Goal: Task Accomplishment & Management: Manage account settings

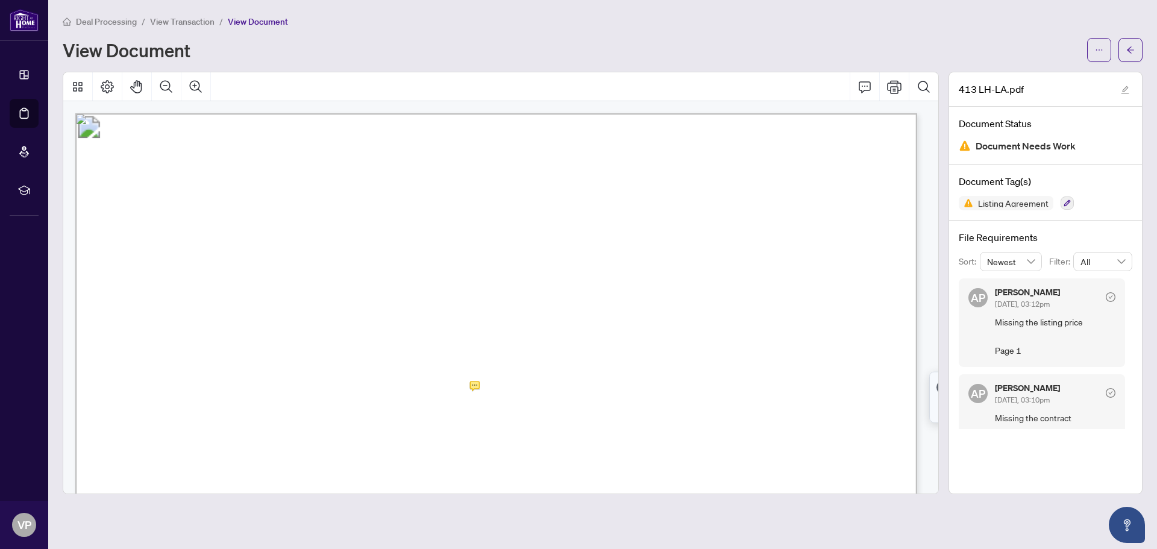
scroll to position [964, 0]
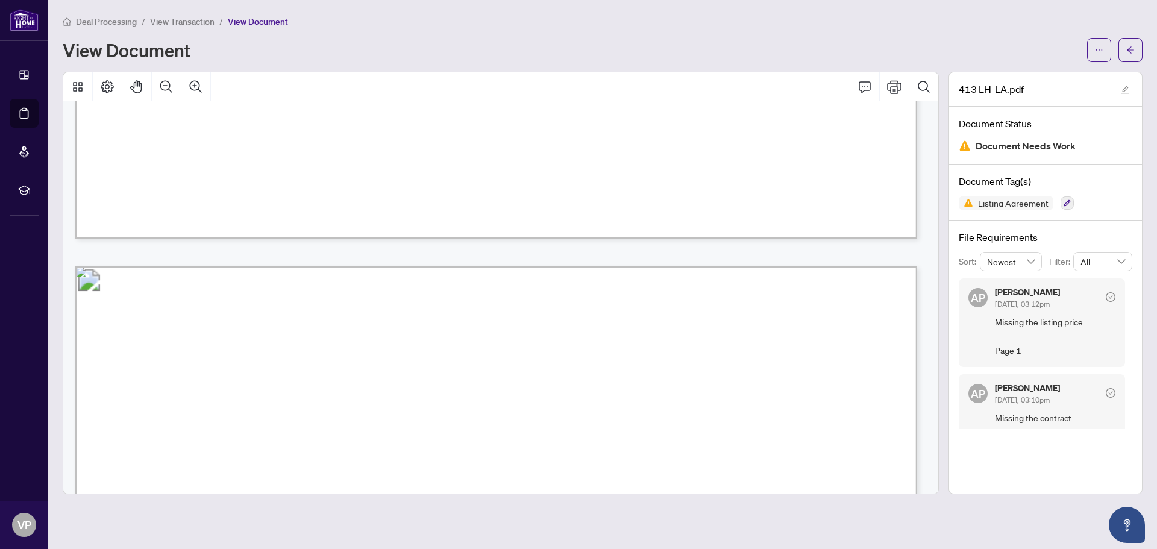
click at [200, 18] on span "View Transaction" at bounding box center [182, 21] width 64 height 11
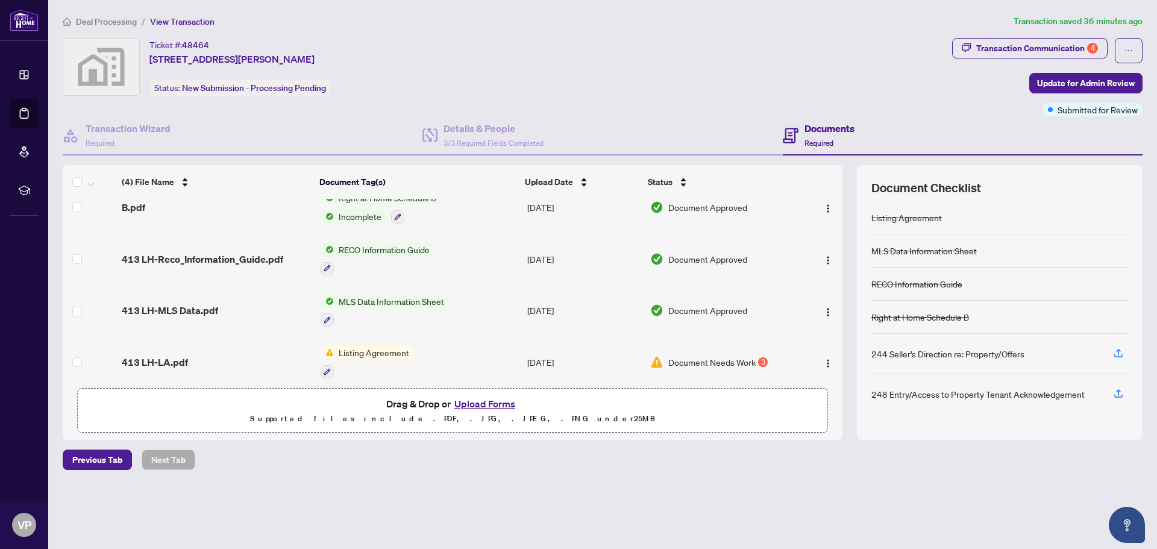
scroll to position [27, 0]
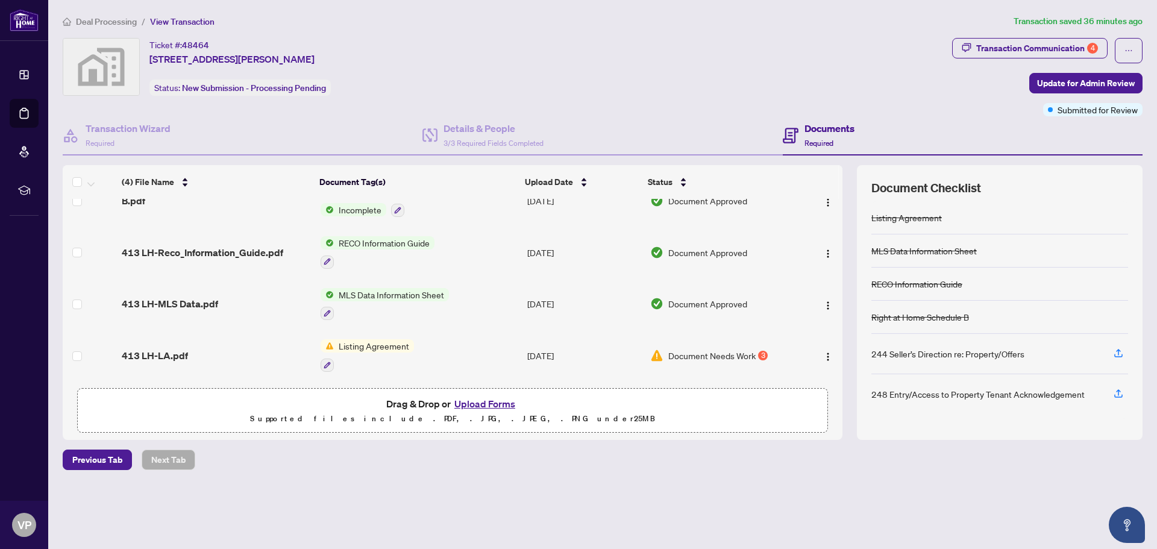
click at [368, 344] on span "Listing Agreement" at bounding box center [374, 345] width 80 height 13
click at [361, 405] on span "Listing Agreement" at bounding box center [353, 401] width 80 height 13
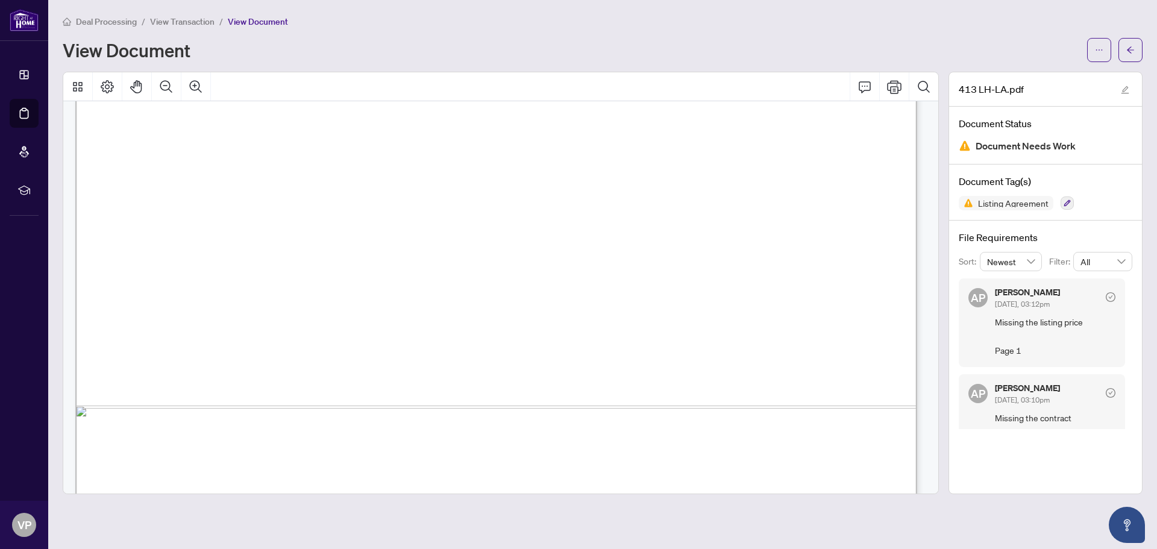
scroll to position [2048, 0]
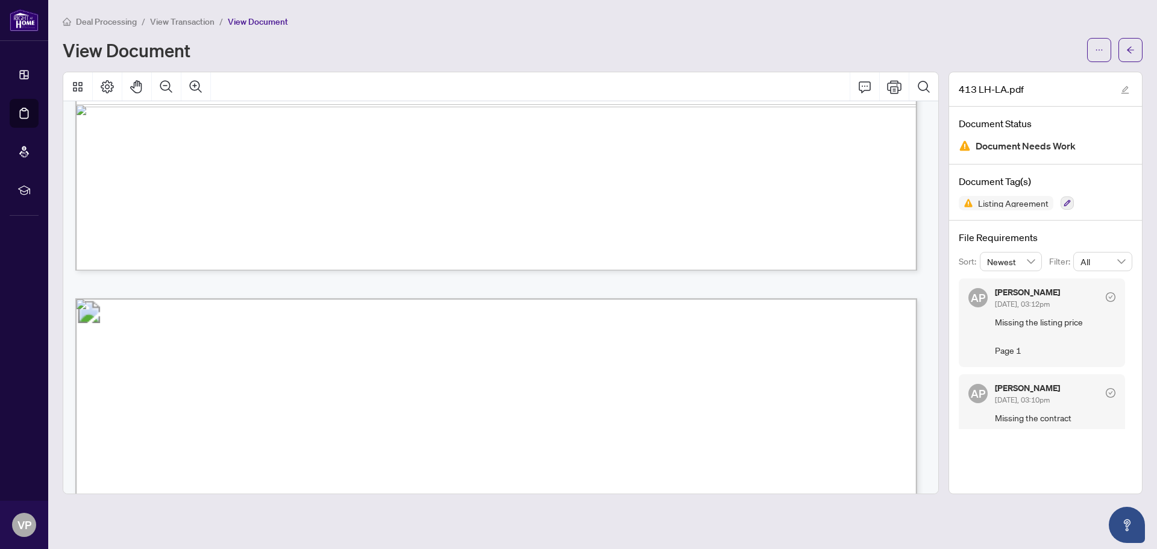
click at [188, 20] on span "View Transaction" at bounding box center [182, 21] width 64 height 11
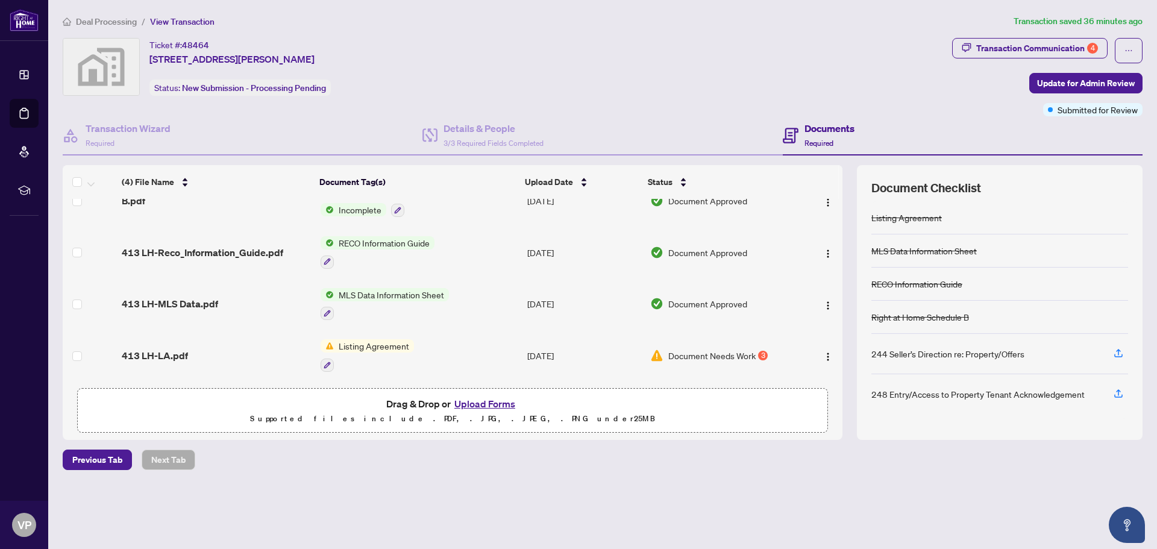
scroll to position [26, 0]
click at [823, 352] on img "button" at bounding box center [828, 357] width 10 height 10
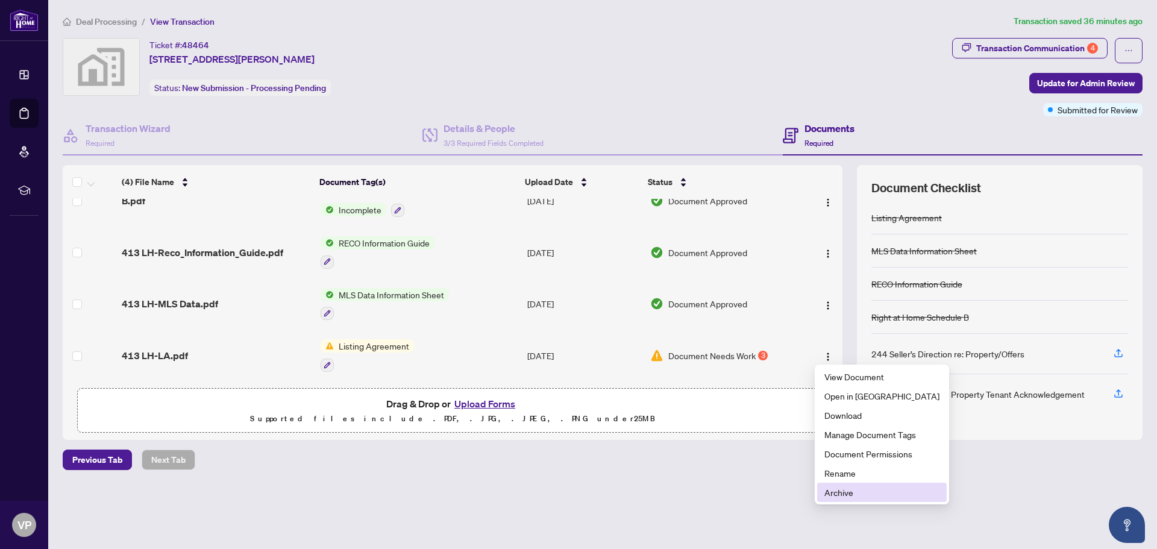
click at [833, 492] on span "Archive" at bounding box center [881, 492] width 115 height 13
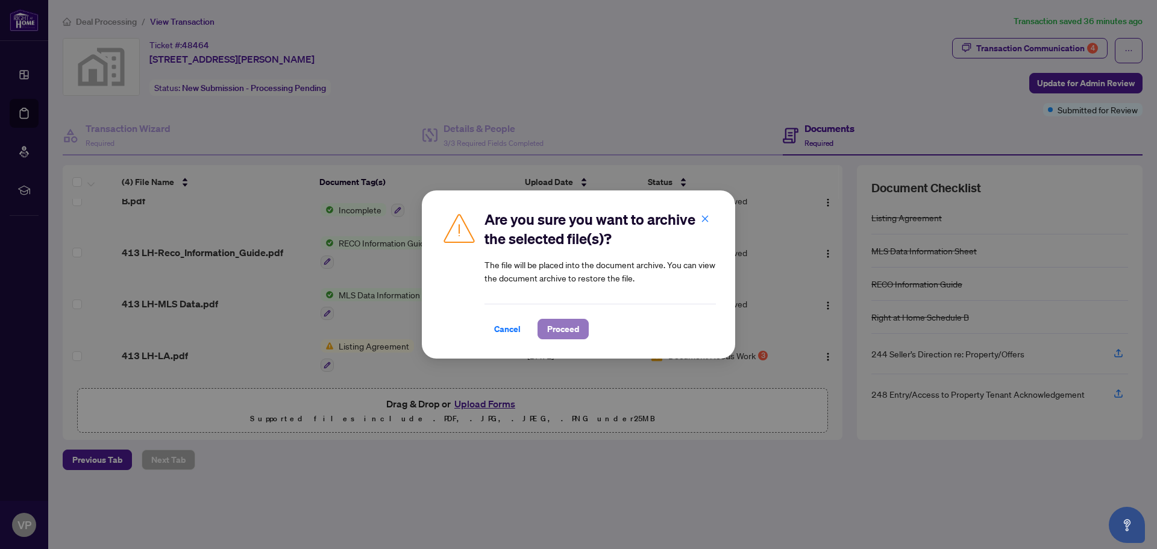
click at [574, 320] on span "Proceed" at bounding box center [563, 328] width 32 height 19
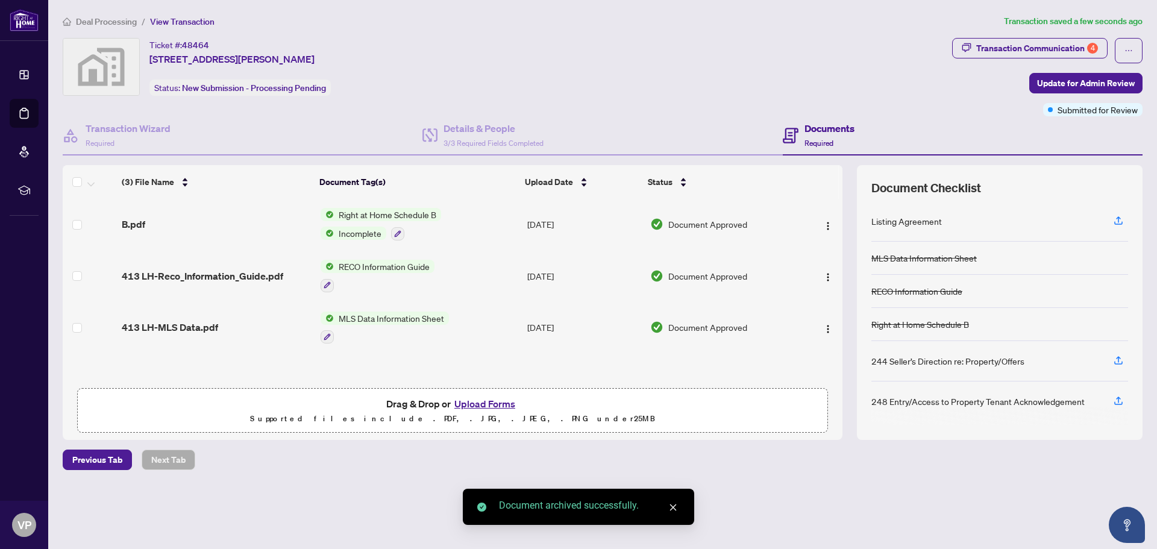
scroll to position [1, 0]
click at [1117, 219] on icon "button" at bounding box center [1118, 220] width 11 height 11
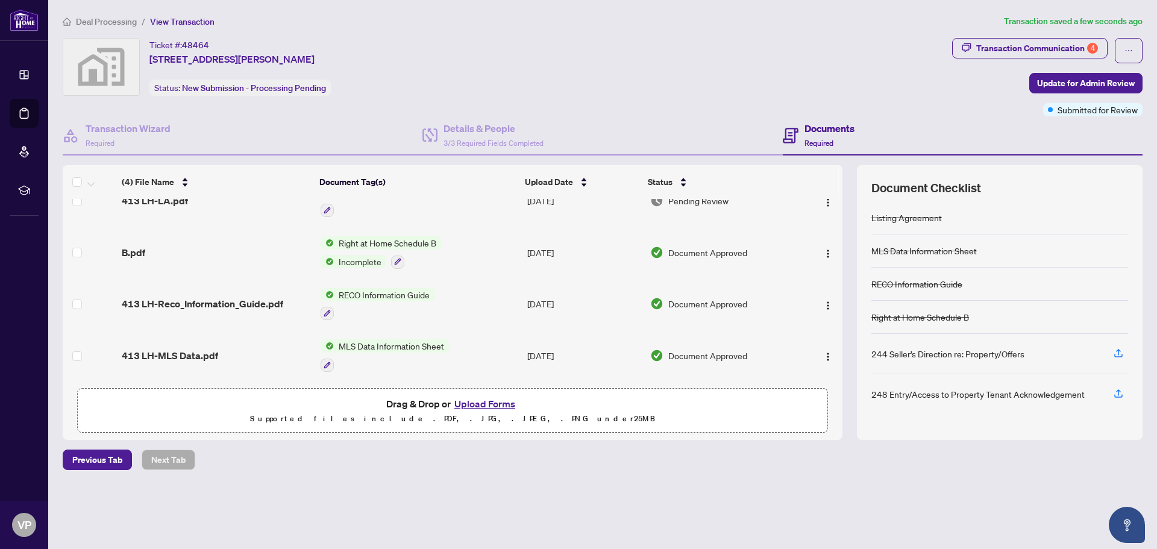
scroll to position [0, 0]
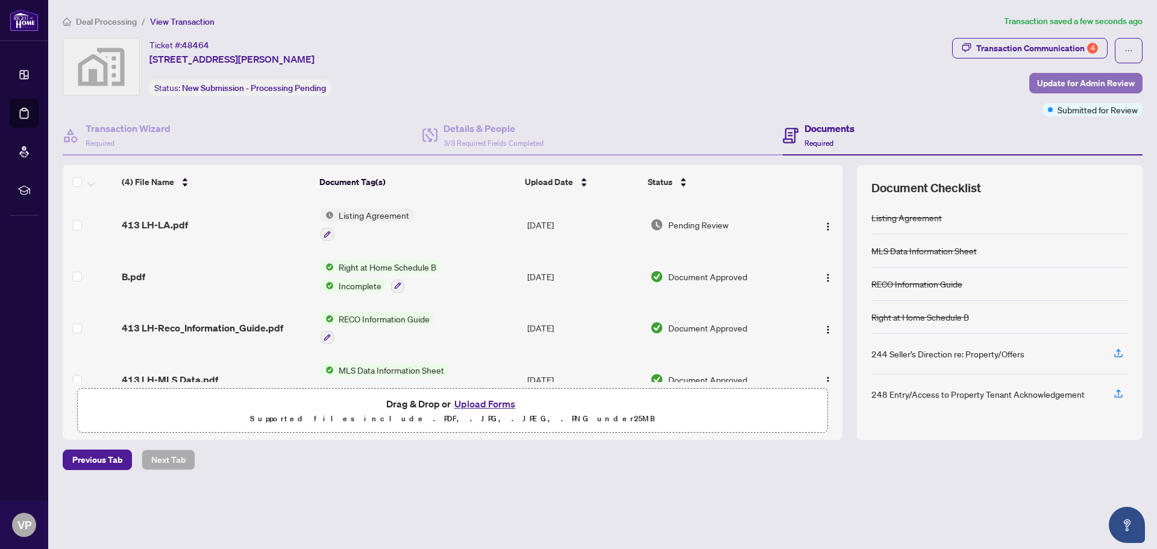
click at [1059, 84] on span "Update for Admin Review" at bounding box center [1086, 82] width 98 height 19
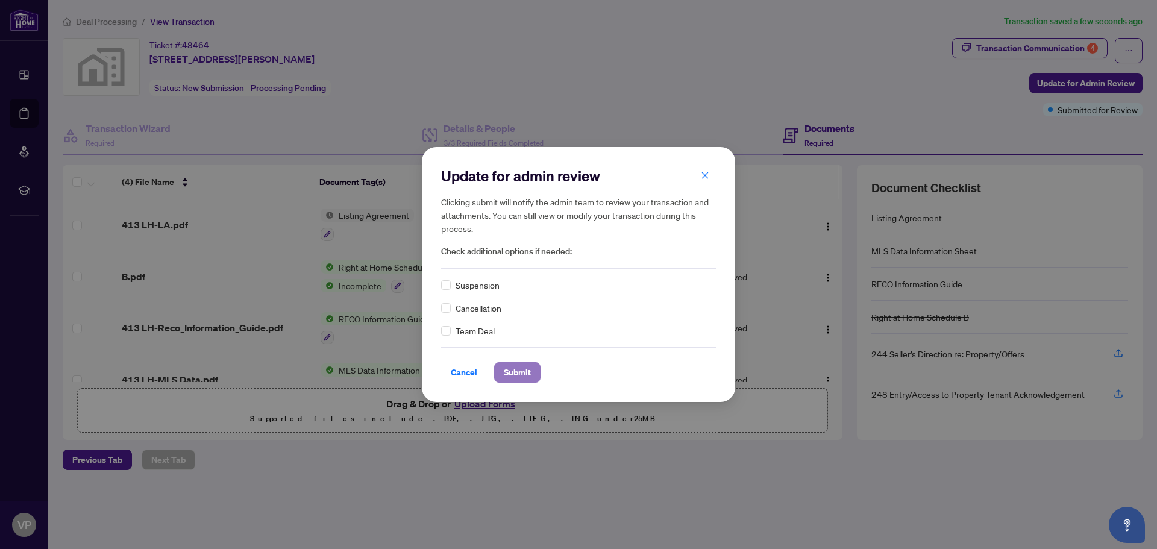
click at [515, 375] on span "Submit" at bounding box center [517, 372] width 27 height 19
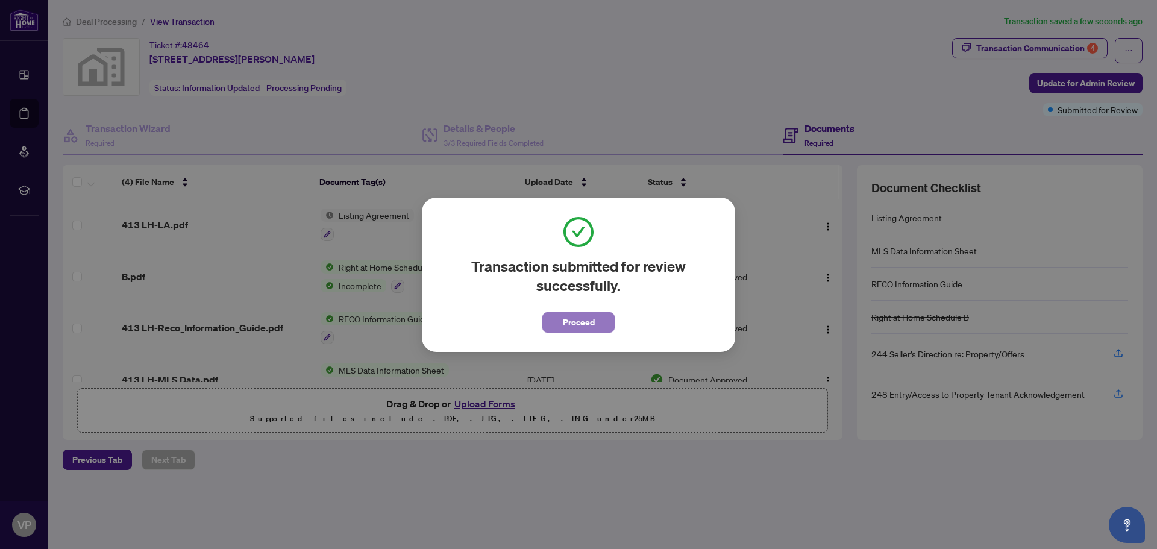
click at [577, 320] on span "Proceed" at bounding box center [579, 322] width 32 height 19
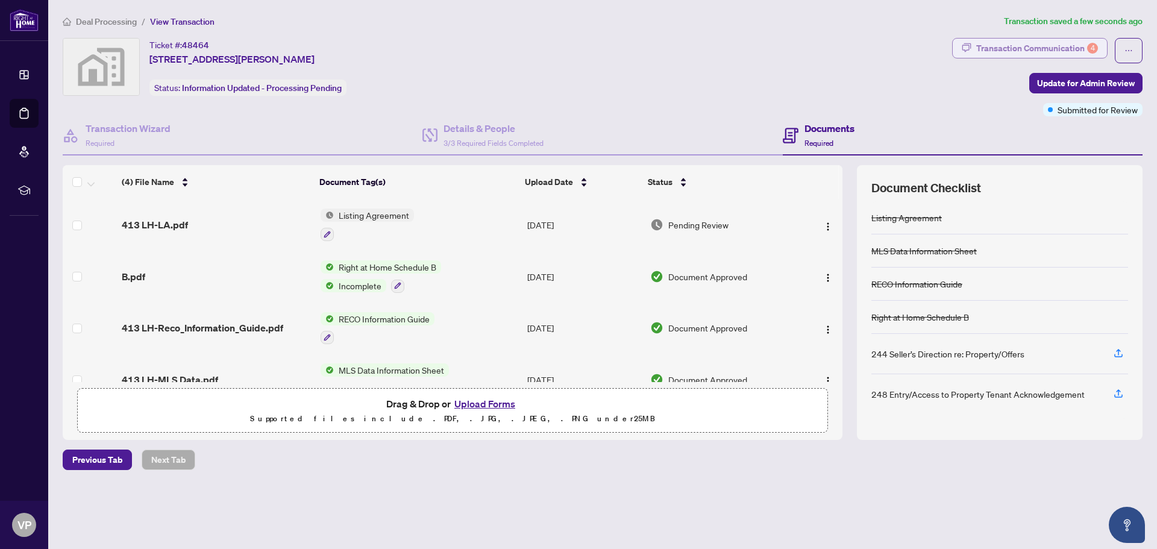
click at [1001, 45] on div "Transaction Communication 4" at bounding box center [1037, 48] width 122 height 19
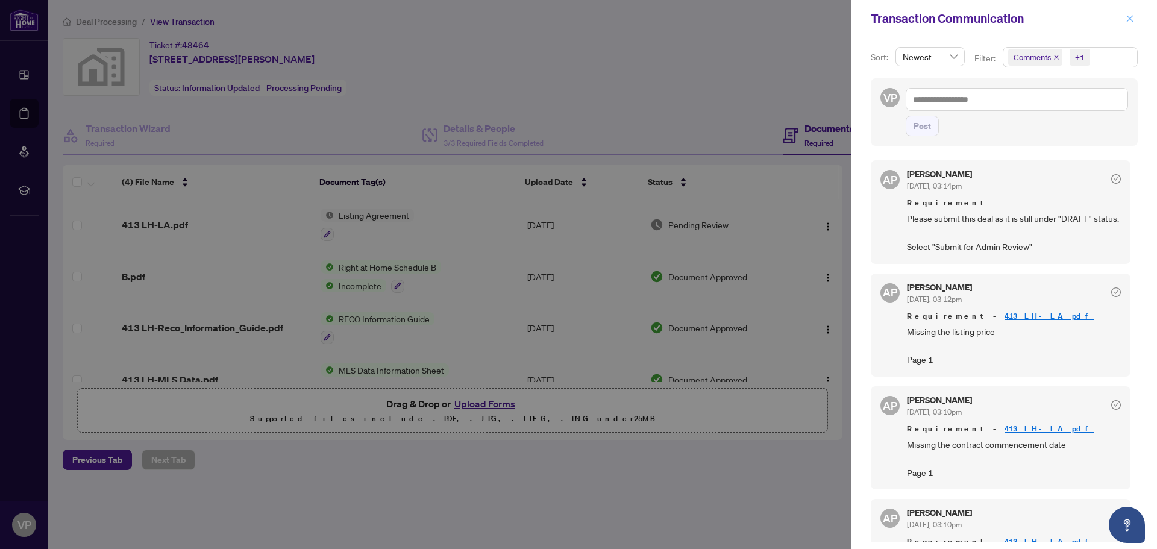
click at [1125, 16] on button "button" at bounding box center [1130, 18] width 16 height 14
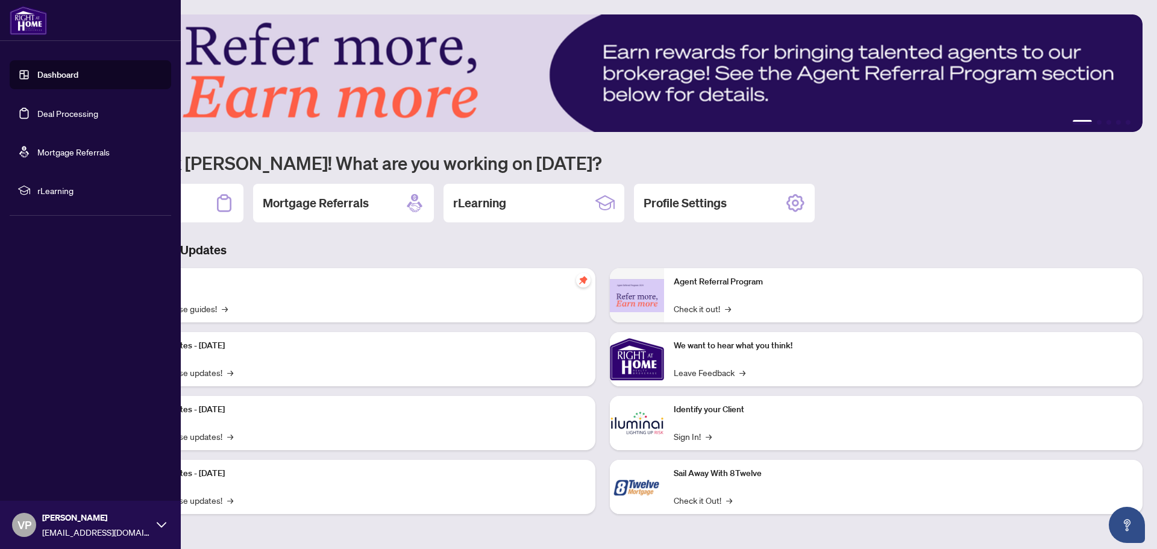
click at [77, 113] on link "Deal Processing" at bounding box center [67, 113] width 61 height 11
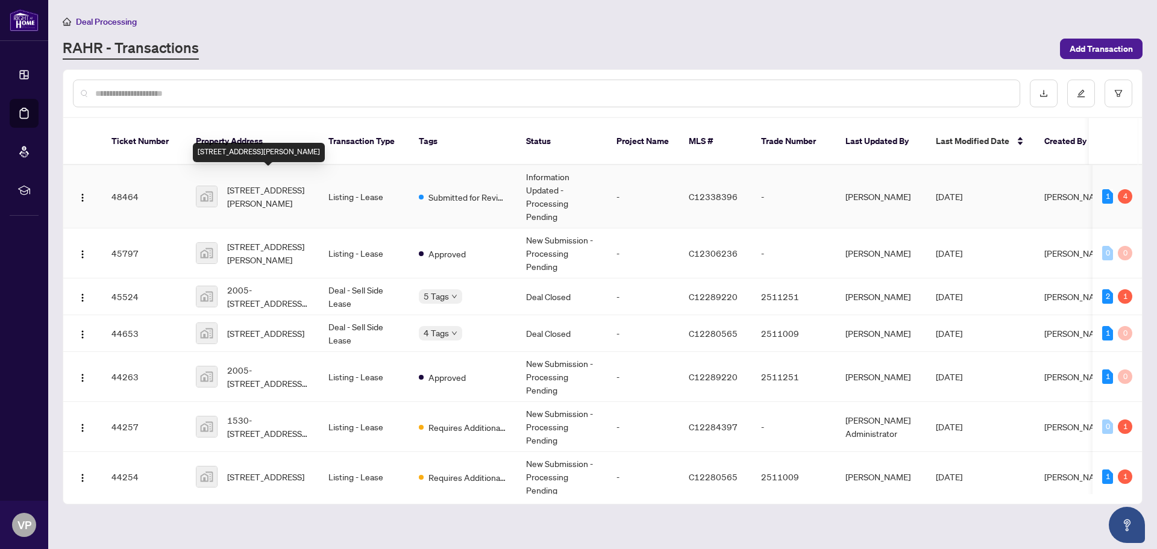
click at [245, 183] on span "[STREET_ADDRESS][PERSON_NAME]" at bounding box center [268, 196] width 82 height 27
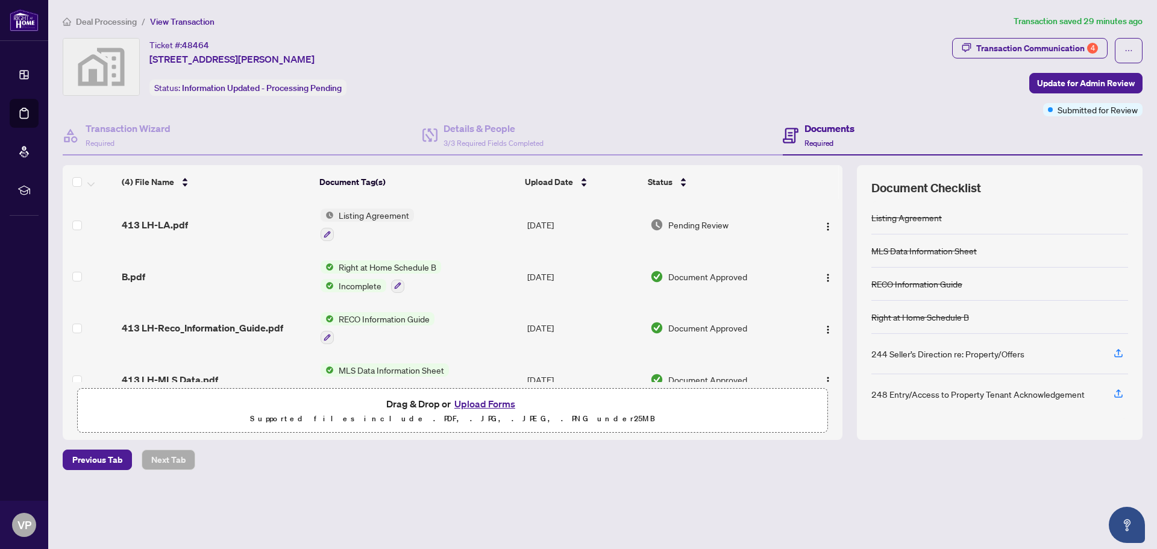
click at [398, 213] on span "Listing Agreement" at bounding box center [374, 214] width 80 height 13
click at [351, 276] on span "Listing Agreement" at bounding box center [353, 274] width 80 height 13
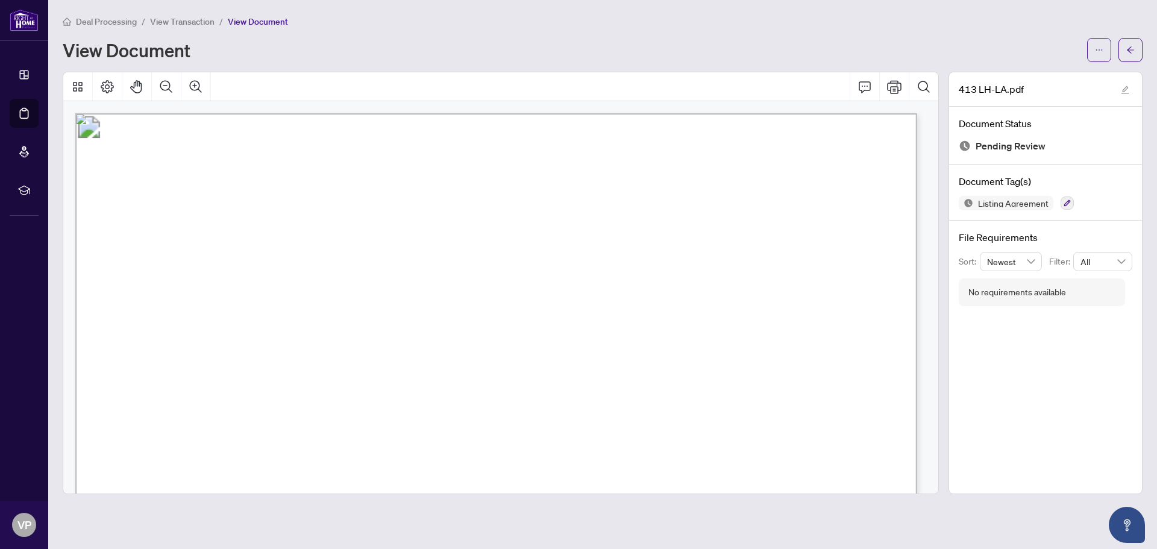
click at [195, 16] on span "View Transaction" at bounding box center [182, 21] width 64 height 11
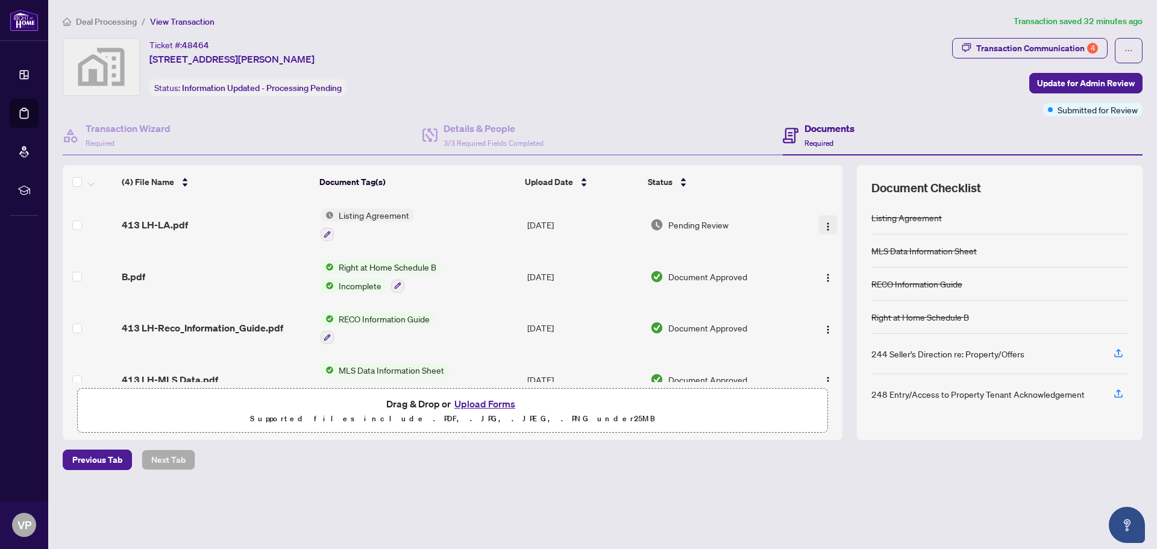
click at [825, 224] on img "button" at bounding box center [828, 227] width 10 height 10
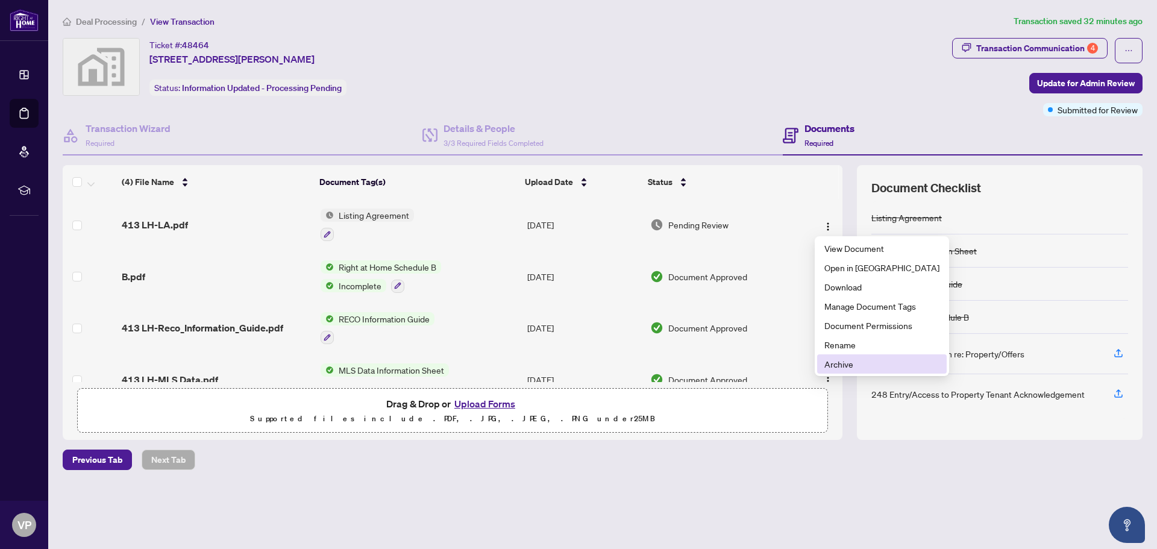
click at [836, 366] on span "Archive" at bounding box center [881, 363] width 115 height 13
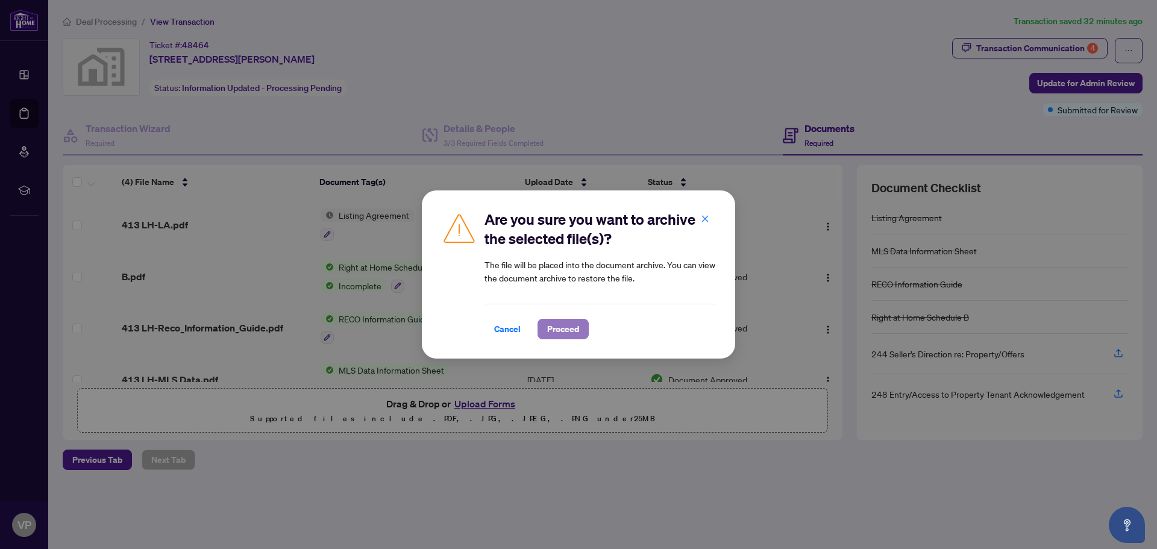
click at [573, 331] on span "Proceed" at bounding box center [563, 328] width 32 height 19
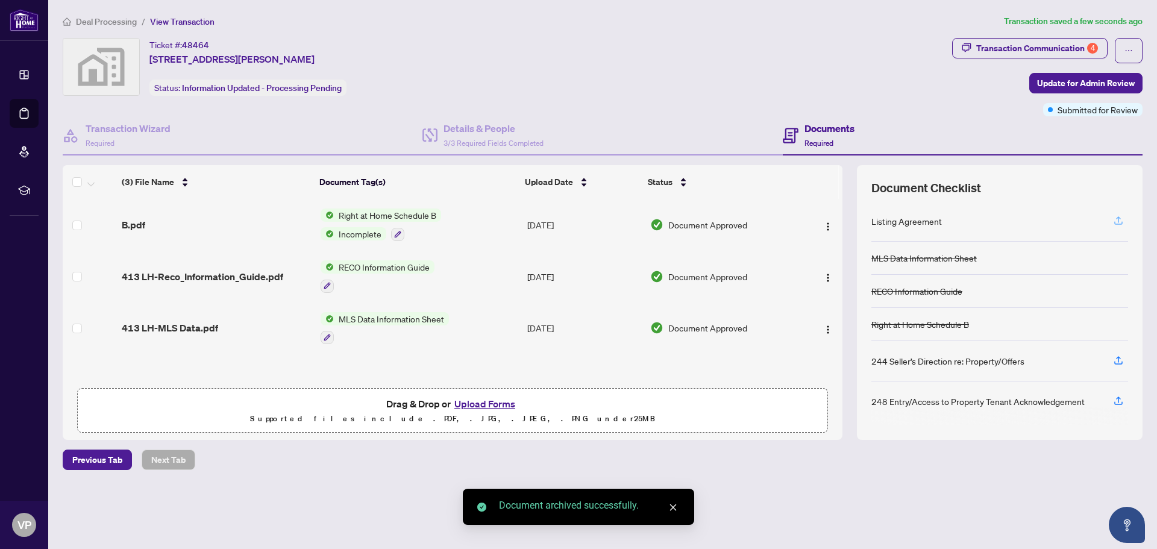
click at [1116, 218] on icon "button" at bounding box center [1118, 219] width 5 height 6
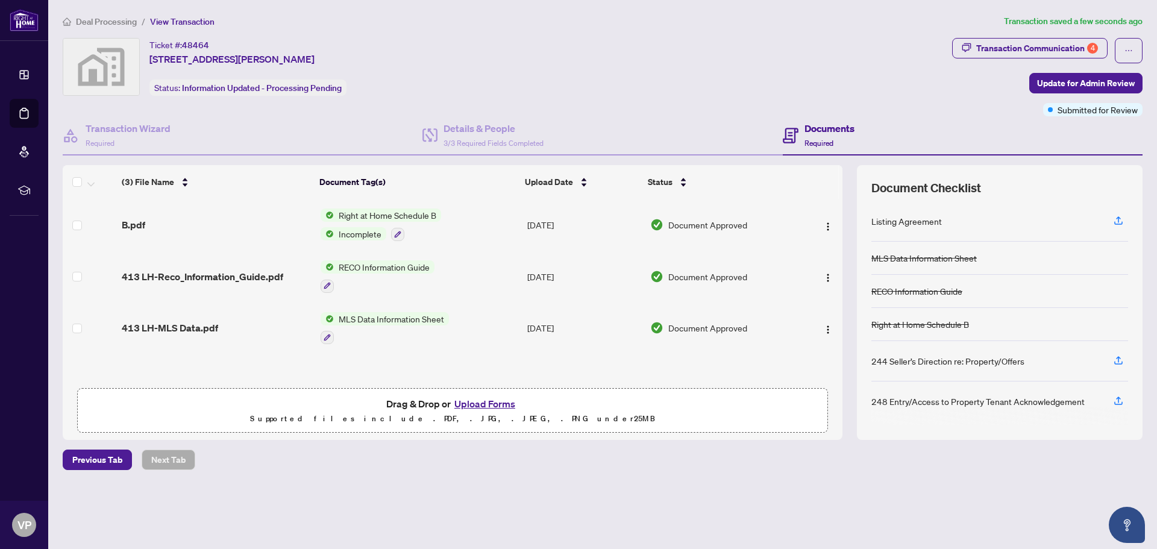
scroll to position [1, 0]
click at [1118, 219] on icon "button" at bounding box center [1118, 219] width 5 height 6
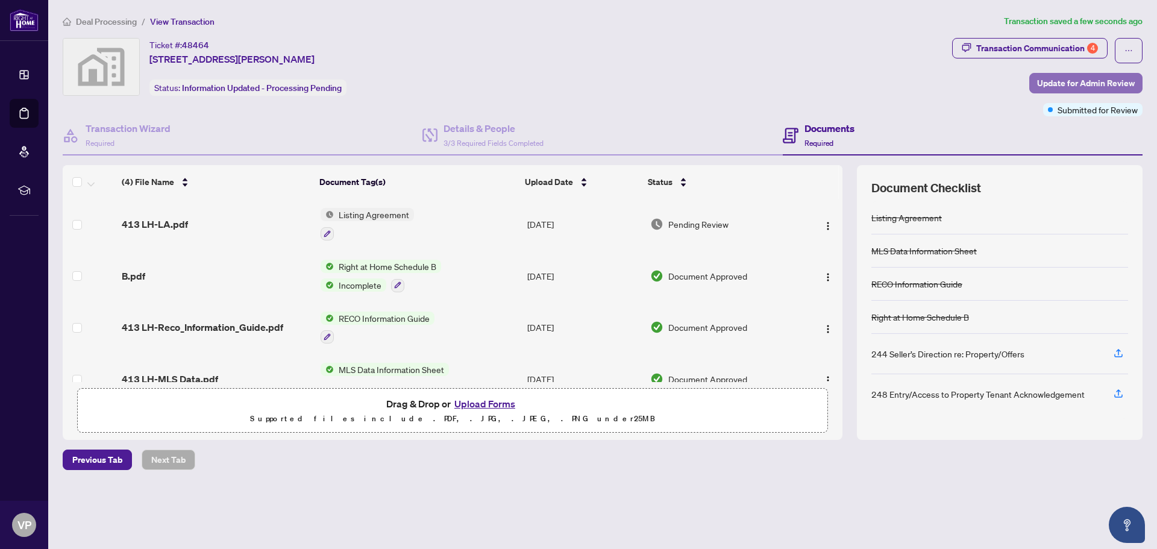
click at [1060, 78] on span "Update for Admin Review" at bounding box center [1086, 82] width 98 height 19
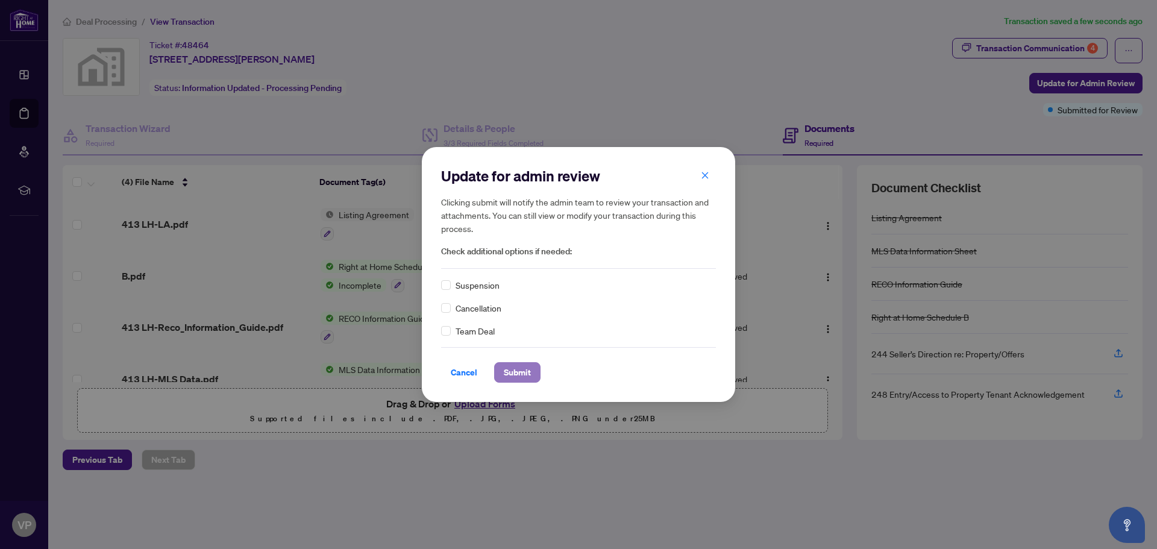
click at [525, 373] on span "Submit" at bounding box center [517, 372] width 27 height 19
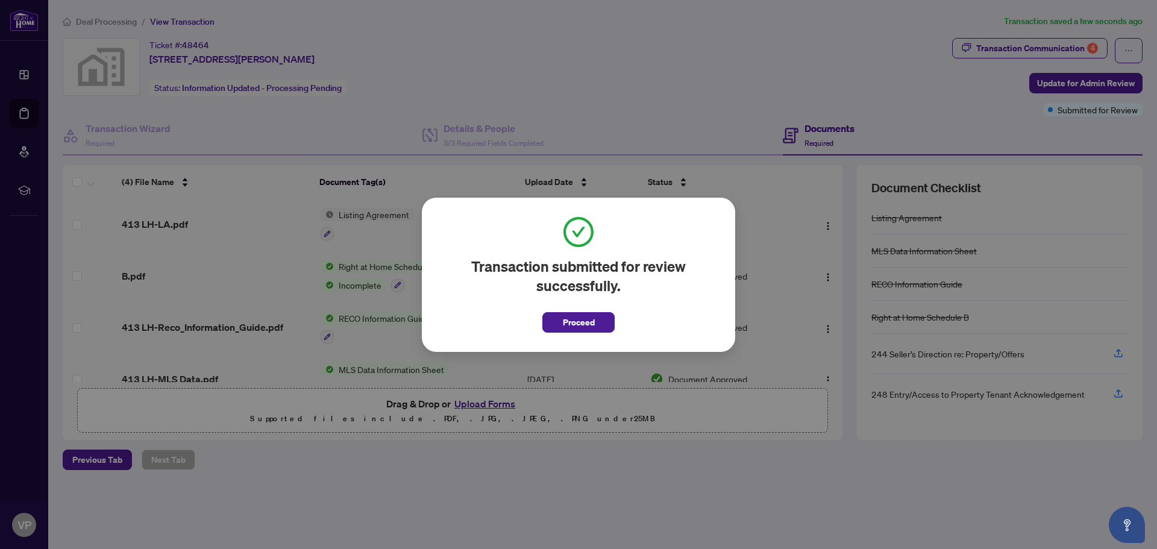
click at [596, 311] on span "Proceed" at bounding box center [578, 319] width 72 height 28
click at [596, 323] on button "Proceed" at bounding box center [578, 322] width 72 height 20
